Goal: Task Accomplishment & Management: Use online tool/utility

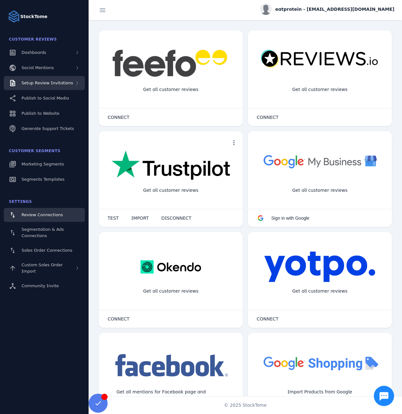
click at [60, 85] on span "Setup Review Invitations" at bounding box center [48, 82] width 52 height 5
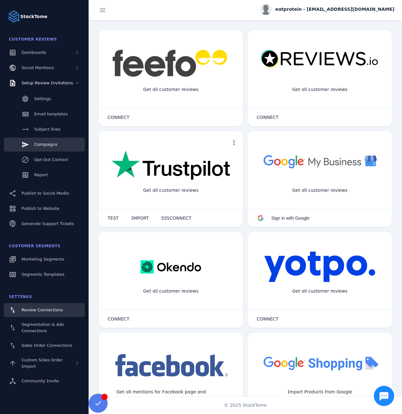
click at [47, 146] on span "Campaigns" at bounding box center [45, 144] width 23 height 5
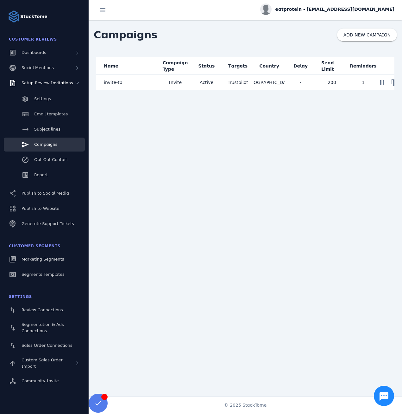
click at [173, 80] on span "Invite" at bounding box center [175, 83] width 13 height 8
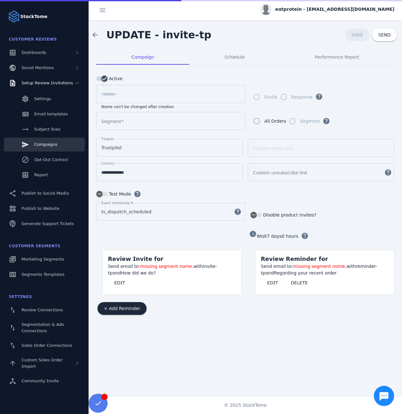
type input "*********"
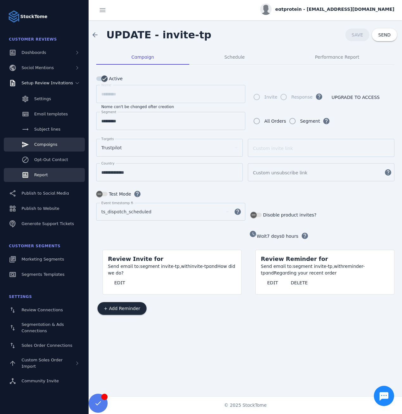
click at [43, 176] on span "Report" at bounding box center [41, 174] width 14 height 5
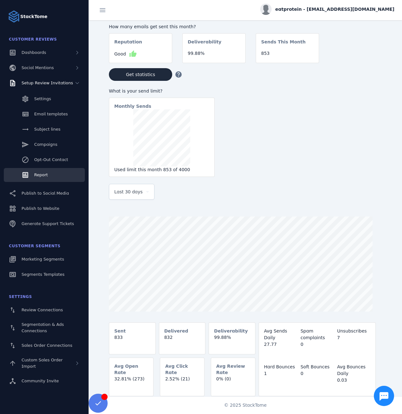
click at [135, 189] on span "Last 30 days" at bounding box center [128, 192] width 28 height 8
click at [124, 243] on span "Last 7 days" at bounding box center [127, 240] width 26 height 8
click at [349, 6] on div "eatprotein - [EMAIL_ADDRESS][DOMAIN_NAME]" at bounding box center [327, 8] width 134 height 11
click at [378, 58] on span "Sign out" at bounding box center [374, 61] width 18 height 8
